Goal: Task Accomplishment & Management: Manage account settings

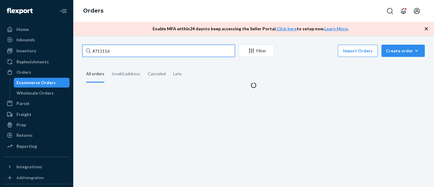
click at [128, 52] on input "#711116" at bounding box center [158, 51] width 153 height 12
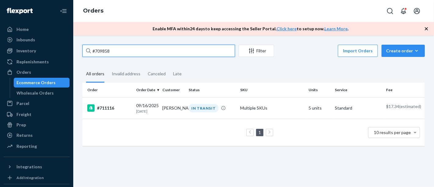
type input "#709858"
click at [134, 49] on input "#709858" at bounding box center [158, 51] width 153 height 12
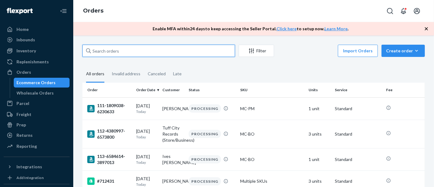
type input "#709858"
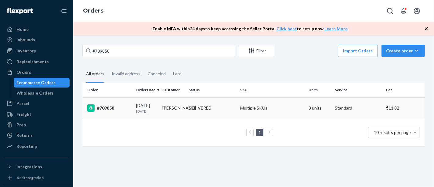
click at [103, 109] on div "#709858" at bounding box center [109, 107] width 44 height 7
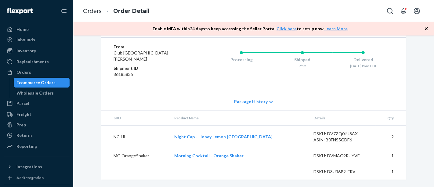
scroll to position [313, 0]
click at [47, 82] on div "Ecommerce Orders" at bounding box center [36, 82] width 39 height 6
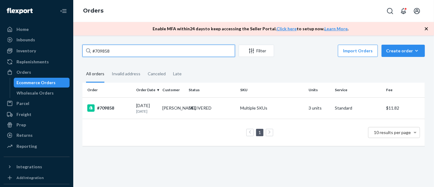
click at [144, 53] on input "#709858" at bounding box center [158, 51] width 153 height 12
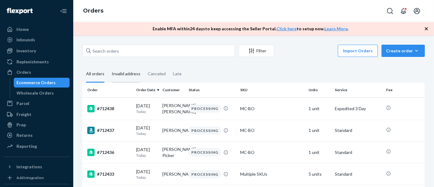
click at [121, 75] on div "Invalid address" at bounding box center [126, 74] width 29 height 17
click at [108, 66] on input "Invalid address" at bounding box center [108, 66] width 0 height 0
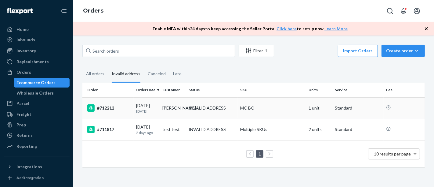
click at [127, 105] on div "#712212" at bounding box center [109, 107] width 44 height 7
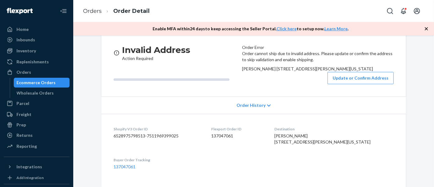
scroll to position [68, 0]
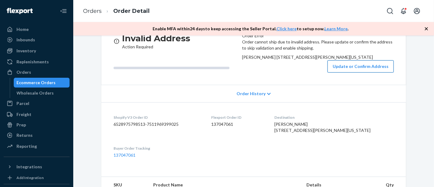
click at [347, 72] on button "Update or Confirm Address" at bounding box center [361, 66] width 66 height 12
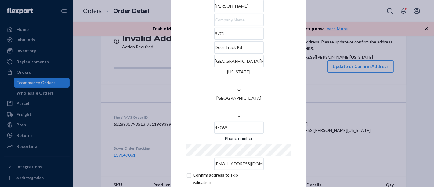
click at [214, 53] on input "Deer Track Rd" at bounding box center [238, 47] width 49 height 12
click at [224, 40] on input "9702" at bounding box center [238, 33] width 49 height 12
paste input "Deer Track Rd"
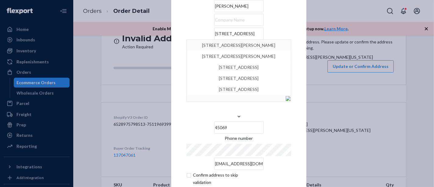
type input "[STREET_ADDRESS]"
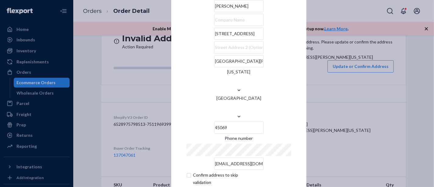
click at [294, 36] on div "× Update Address [PERSON_NAME] [STREET_ADDRESS][PERSON_NAME][US_STATE] Phone nu…" at bounding box center [238, 93] width 135 height 256
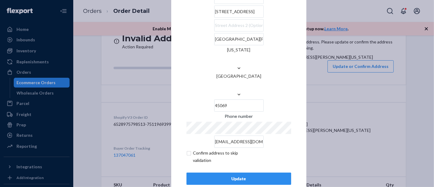
click at [213, 149] on input "checkbox" at bounding box center [222, 156] width 71 height 15
checkbox input "true"
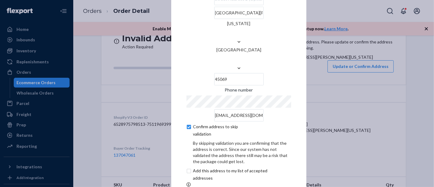
scroll to position [48, 0]
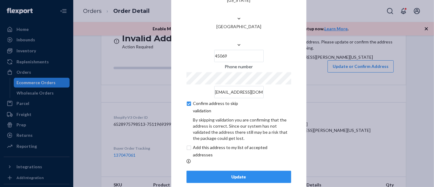
click at [233, 173] on div "Update" at bounding box center [239, 176] width 94 height 6
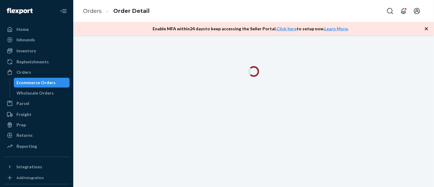
scroll to position [0, 0]
